Goal: Task Accomplishment & Management: Use online tool/utility

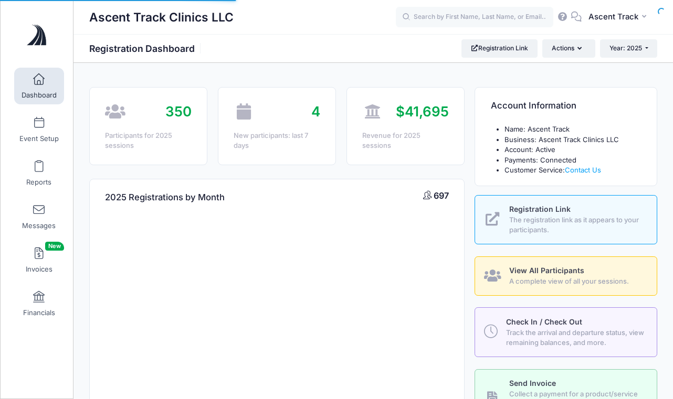
select select
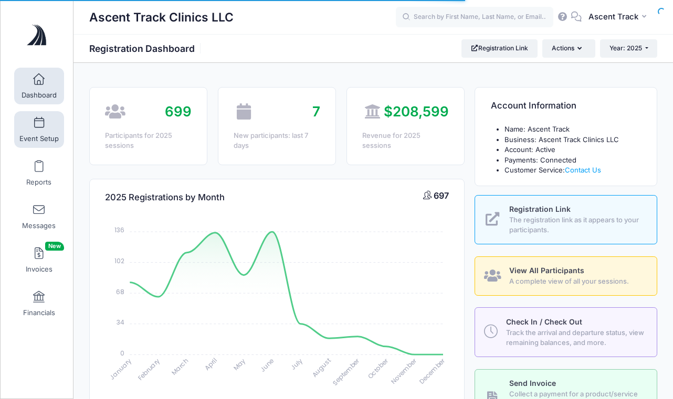
click at [20, 129] on link "Event Setup" at bounding box center [39, 129] width 50 height 37
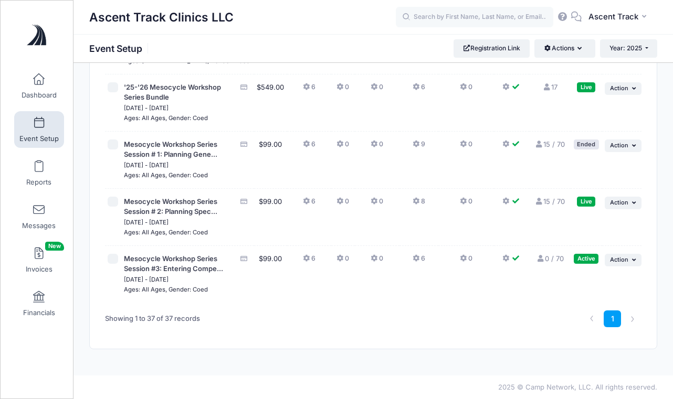
scroll to position [2123, 0]
